Goal: Transaction & Acquisition: Purchase product/service

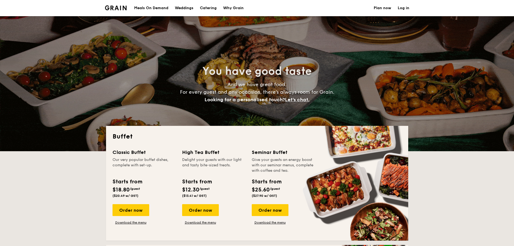
select select
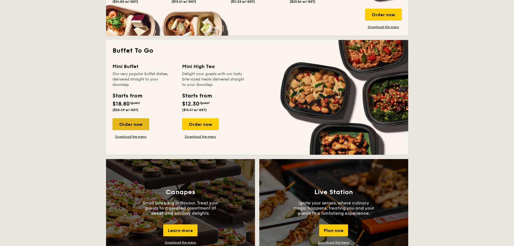
click at [134, 123] on div "Order now" at bounding box center [131, 124] width 37 height 12
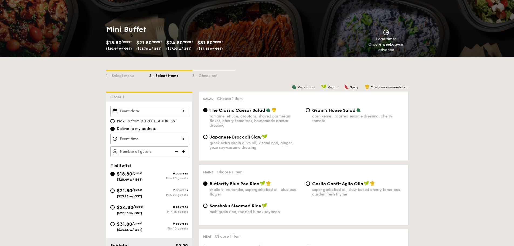
scroll to position [108, 0]
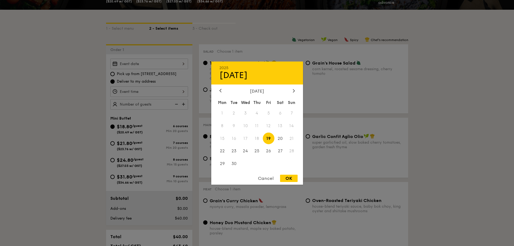
click at [183, 63] on div "2025 Sep [DATE] Tue Wed Thu Fri Sat Sun 1 2 3 4 5 6 7 8 9 10 11 12 13 14 15 16 …" at bounding box center [149, 64] width 78 height 11
click at [235, 152] on span "23" at bounding box center [234, 151] width 12 height 12
click at [290, 177] on div "OK" at bounding box center [289, 178] width 18 height 7
type input "[DATE]"
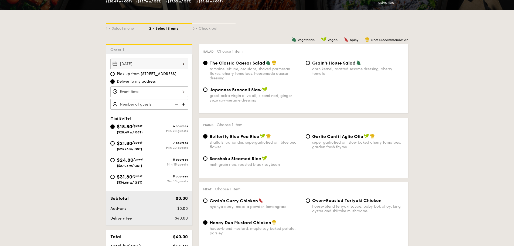
click at [181, 93] on div at bounding box center [149, 91] width 78 height 11
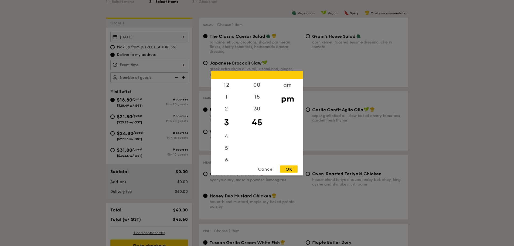
scroll to position [135, 0]
click at [228, 124] on div "3" at bounding box center [226, 122] width 30 height 16
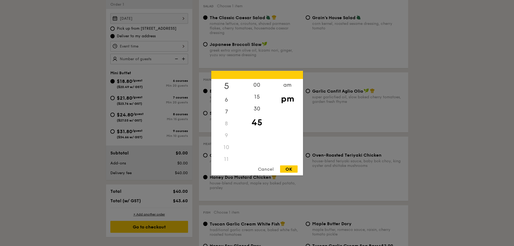
scroll to position [162, 0]
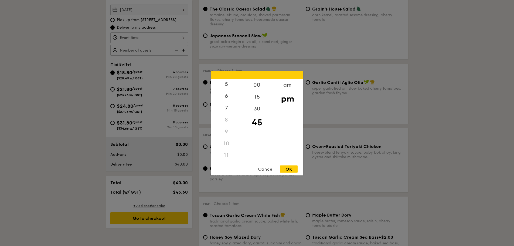
click at [226, 153] on div "11" at bounding box center [226, 155] width 30 height 12
click at [288, 86] on div "am" at bounding box center [287, 87] width 30 height 16
click at [224, 157] on div "11" at bounding box center [226, 157] width 30 height 16
click at [288, 168] on div "OK" at bounding box center [289, 168] width 18 height 7
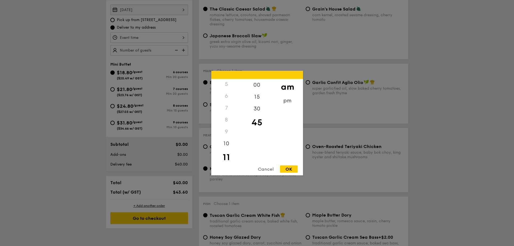
type input "11:45AM"
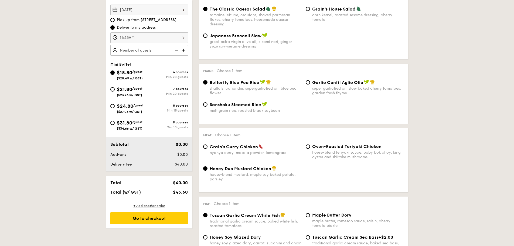
click at [125, 112] on span "($27.03 w/ GST)" at bounding box center [129, 112] width 25 height 4
click at [115, 108] on input "$24.80 /guest ($27.03 w/ GST) 8 courses Min 15 guests" at bounding box center [112, 106] width 4 height 4
radio input "true"
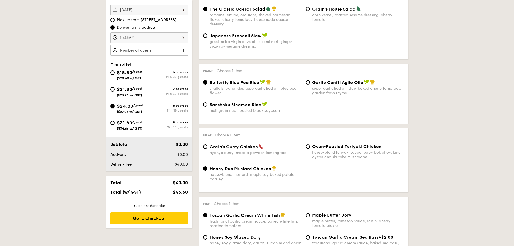
radio input "false"
radio input "true"
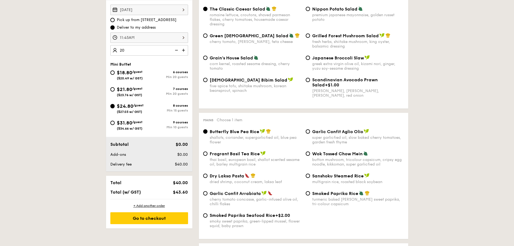
type input "20 guests"
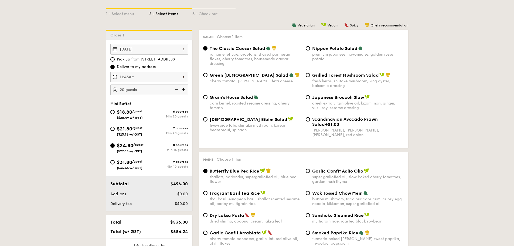
scroll to position [135, 0]
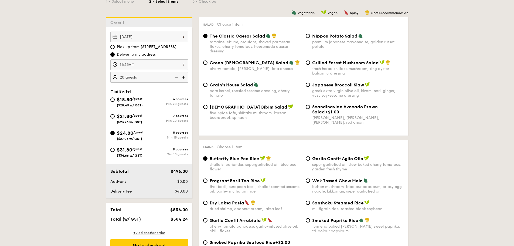
click at [208, 106] on div "Korean Bibim Salad five-spice tofu, shiitake mushroom, korean beansprout, spina…" at bounding box center [252, 112] width 103 height 16
click at [203, 105] on div "Korean Bibim Salad five-spice tofu, shiitake mushroom, korean beansprout, spina…" at bounding box center [252, 112] width 103 height 16
click at [204, 106] on input "Korean Bibim Salad five-spice tofu, shiitake mushroom, korean beansprout, spina…" at bounding box center [205, 107] width 4 height 4
radio input "true"
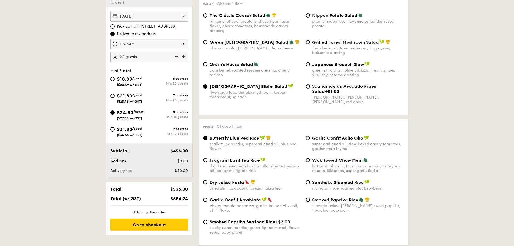
scroll to position [189, 0]
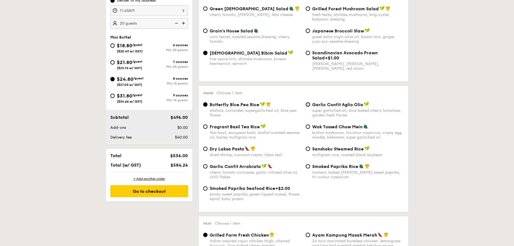
click at [308, 104] on input "Garlic Confit Aglio Olio super garlicfied oil, slow baked cherry tomatoes, gard…" at bounding box center [308, 104] width 4 height 4
radio input "true"
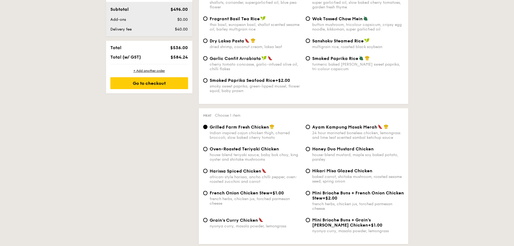
scroll to position [270, 0]
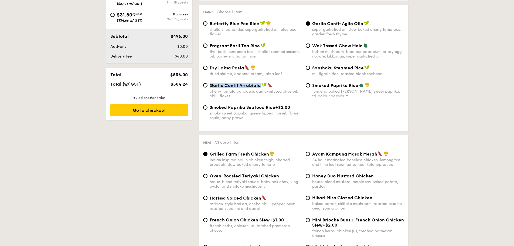
drag, startPoint x: 210, startPoint y: 85, endPoint x: 260, endPoint y: 87, distance: 50.0
click at [260, 87] on span "Garlic Confit Arrabiata" at bounding box center [235, 85] width 51 height 5
copy span "Garlic Confit Arrabiata"
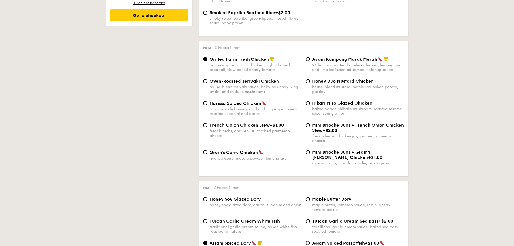
scroll to position [378, 0]
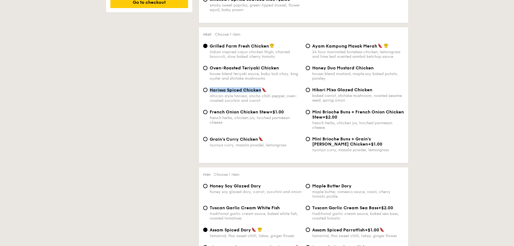
drag, startPoint x: 210, startPoint y: 91, endPoint x: 260, endPoint y: 92, distance: 50.5
click at [260, 92] on span "Harissa Spiced Chicken" at bounding box center [236, 89] width 52 height 5
copy span "Harissa Spiced Chicken"
click at [207, 90] on input "Harissa Spiced Chicken african-style harissa, ancho chilli pepper, oven-roasted…" at bounding box center [205, 90] width 4 height 4
radio input "true"
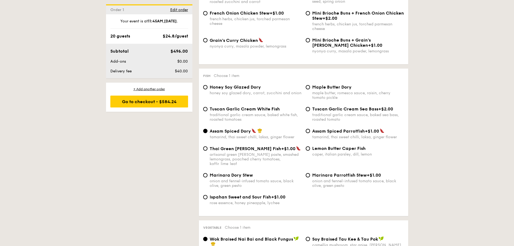
scroll to position [486, 0]
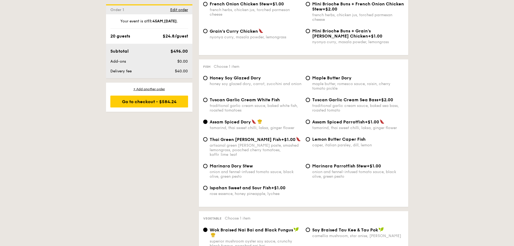
click at [229, 163] on span "Marinara Dory Stew" at bounding box center [231, 165] width 43 height 5
click at [207, 164] on input "Marinara Dory Stew onion and fennel-infused tomato sauce, black olive, green pe…" at bounding box center [205, 166] width 4 height 4
radio input "true"
drag, startPoint x: 210, startPoint y: 162, endPoint x: 256, endPoint y: 162, distance: 45.1
click at [256, 163] on div "Marinara Dory Stew" at bounding box center [256, 165] width 92 height 5
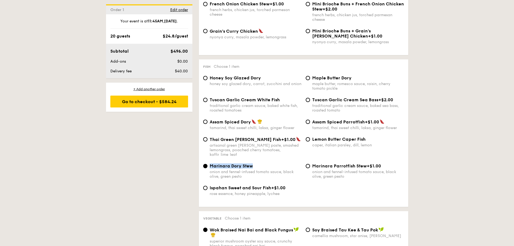
copy span "Marinara Dory Stew"
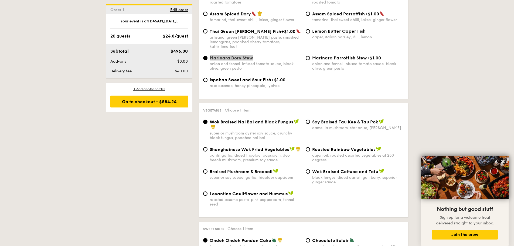
scroll to position [621, 0]
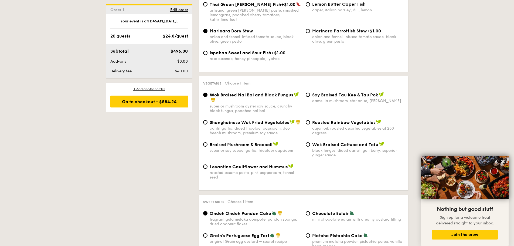
click at [315, 98] on div "camellia mushroom, star anise, [PERSON_NAME]" at bounding box center [358, 100] width 92 height 5
click at [310, 94] on input "⁠Soy Braised Tau Kee & Tau Pok camellia mushroom, star anise, goji [PERSON_NAME]" at bounding box center [308, 95] width 4 height 4
radio input "true"
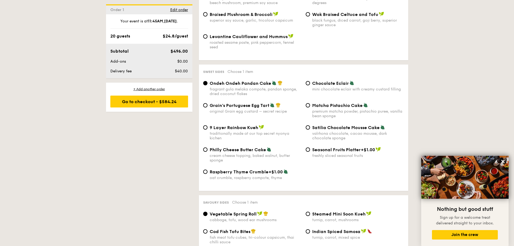
scroll to position [755, 0]
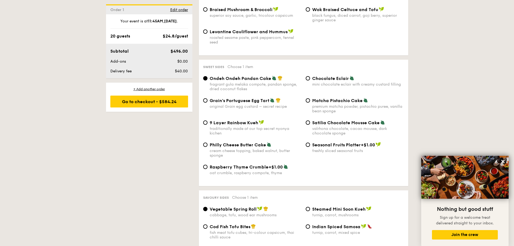
drag, startPoint x: 252, startPoint y: 97, endPoint x: 261, endPoint y: 138, distance: 41.7
click at [252, 98] on span "Grain's Portuguese Egg Tart" at bounding box center [240, 100] width 60 height 5
click at [207, 98] on input "Grain's Portuguese Egg Tart original Grain egg custard – secret recipe" at bounding box center [205, 100] width 4 height 4
radio input "true"
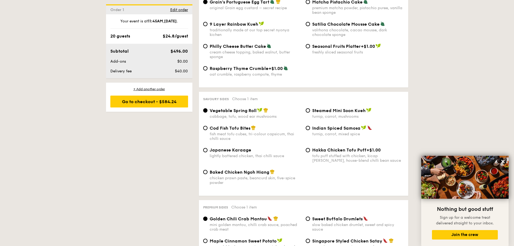
scroll to position [863, 0]
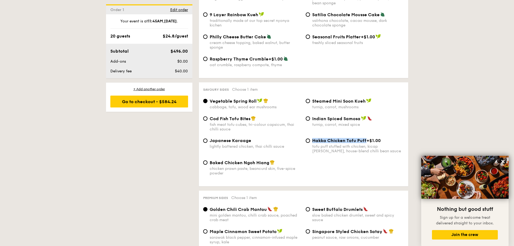
drag, startPoint x: 312, startPoint y: 137, endPoint x: 366, endPoint y: 138, distance: 54.0
click at [366, 138] on div "Hakka Chicken Tofu Puff +$1.00" at bounding box center [358, 140] width 92 height 5
copy span "Hakka Chicken Tofu Puff"
drag, startPoint x: 307, startPoint y: 138, endPoint x: 309, endPoint y: 151, distance: 13.6
click at [307, 138] on input "Hakka Chicken Tofu Puff +$1.00 tofu puff stuffed with chicken, kicap [PERSON_NA…" at bounding box center [308, 140] width 4 height 4
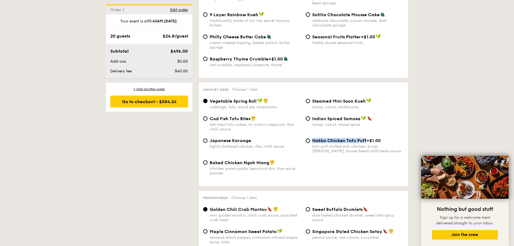
radio input "true"
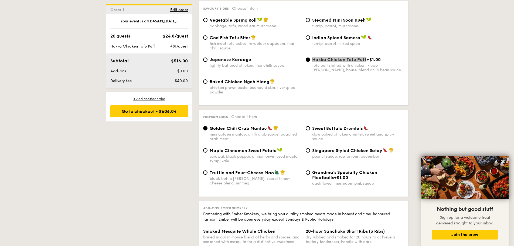
scroll to position [971, 0]
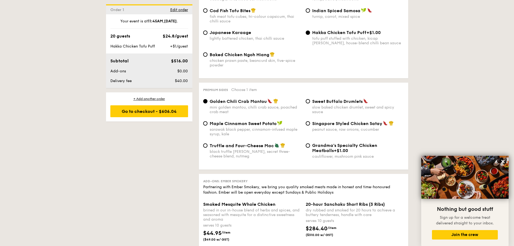
click at [313, 99] on span "Sweet Buffalo Drumlets" at bounding box center [337, 101] width 50 height 5
click at [310, 99] on input "Sweet Buffalo Drumlets slow baked chicken drumlet, sweet and spicy sauce" at bounding box center [308, 101] width 4 height 4
radio input "true"
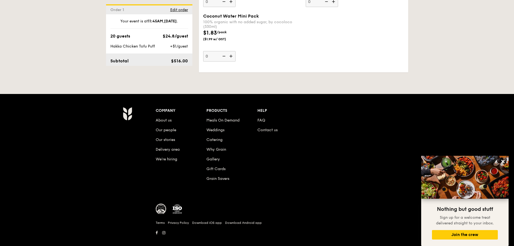
scroll to position [1538, 0]
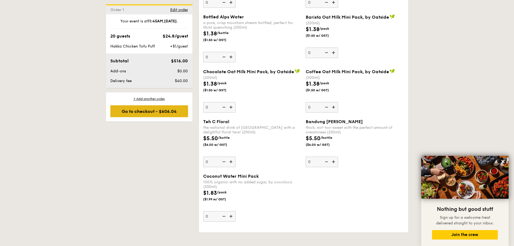
click at [147, 116] on div "Go to checkout - $606.04" at bounding box center [149, 111] width 78 height 12
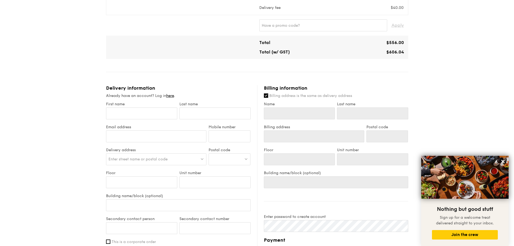
scroll to position [216, 0]
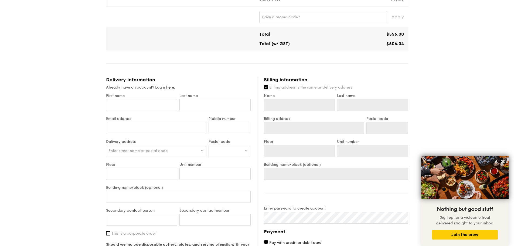
click at [138, 101] on input "First name" at bounding box center [141, 105] width 71 height 12
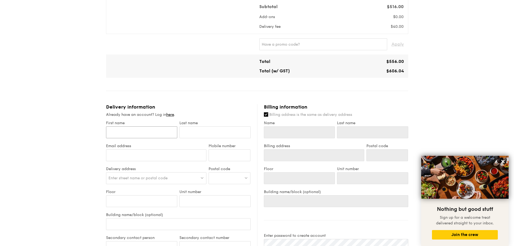
scroll to position [243, 0]
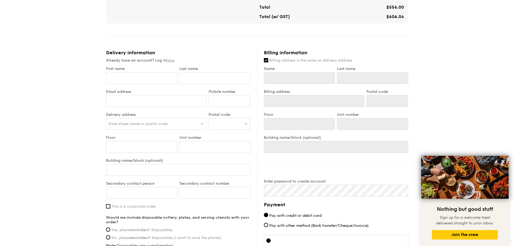
click at [172, 58] on link "here" at bounding box center [170, 60] width 8 height 5
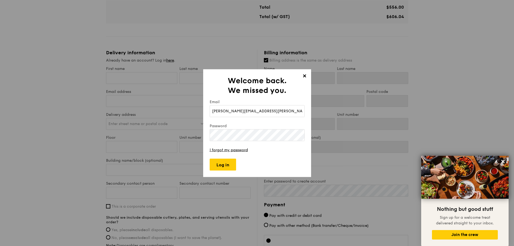
type input "[PERSON_NAME][EMAIL_ADDRESS][PERSON_NAME][DOMAIN_NAME]"
click at [222, 167] on input "Log in" at bounding box center [223, 164] width 26 height 12
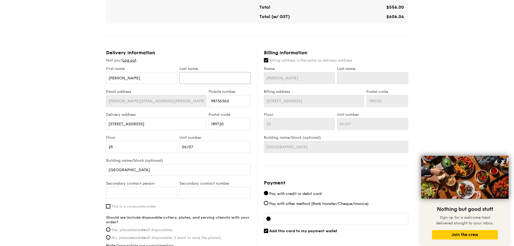
click at [196, 75] on input "text" at bounding box center [214, 78] width 71 height 12
type input "Y"
type input "Ya"
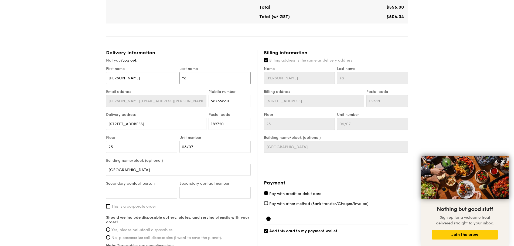
type input "Yap"
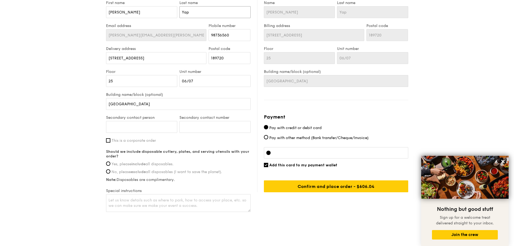
scroll to position [314, 0]
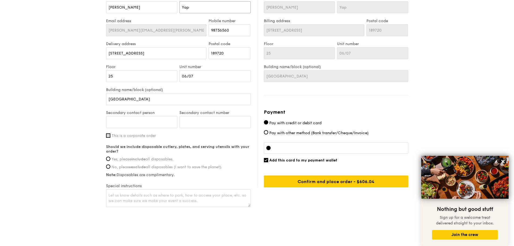
type input "Yap"
click at [107, 133] on input "This is a corporate order" at bounding box center [108, 135] width 4 height 4
checkbox input "true"
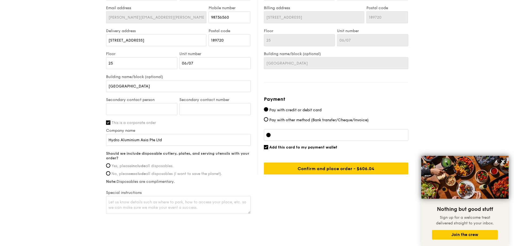
scroll to position [333, 0]
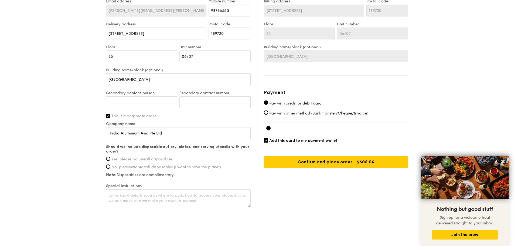
click at [149, 157] on span "Yes, please include all disposables." at bounding box center [142, 159] width 62 height 5
click at [110, 156] on input "Yes, please include all disposables." at bounding box center [108, 158] width 4 height 4
radio input "true"
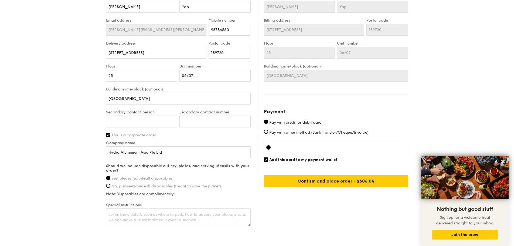
scroll to position [324, 0]
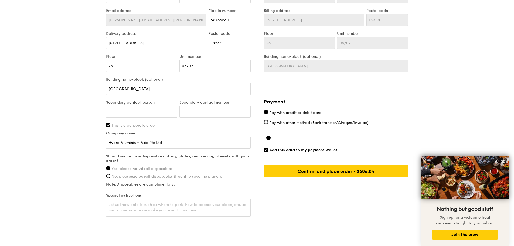
click at [305, 135] on iframe at bounding box center [340, 137] width 131 height 4
click at [310, 148] on span "Add this card to my payment wallet" at bounding box center [303, 150] width 68 height 5
click at [268, 148] on input "Add this card to my payment wallet" at bounding box center [266, 150] width 4 height 4
checkbox input "false"
click at [345, 165] on input "Confirm and place order - $606.04" at bounding box center [336, 171] width 144 height 12
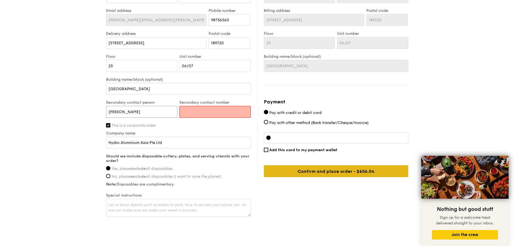
type input "[PERSON_NAME]"
type input "88584745"
click at [325, 165] on input "Confirm and place order - $606.04" at bounding box center [336, 171] width 144 height 12
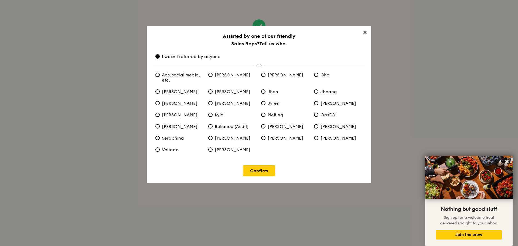
click at [365, 33] on span "✕" at bounding box center [365, 34] width 8 height 8
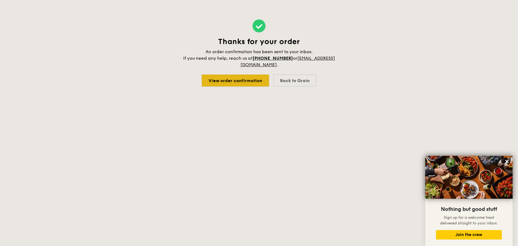
click at [244, 83] on link "View order confirmation" at bounding box center [235, 80] width 67 height 12
